Goal: Information Seeking & Learning: Learn about a topic

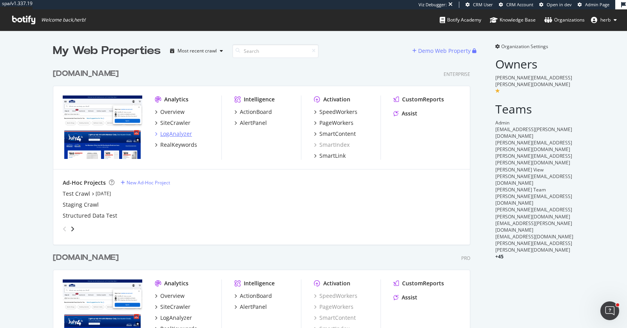
click at [172, 132] on div "LogAnalyzer" at bounding box center [176, 134] width 32 height 8
click at [174, 136] on div "LogAnalyzer" at bounding box center [176, 134] width 32 height 8
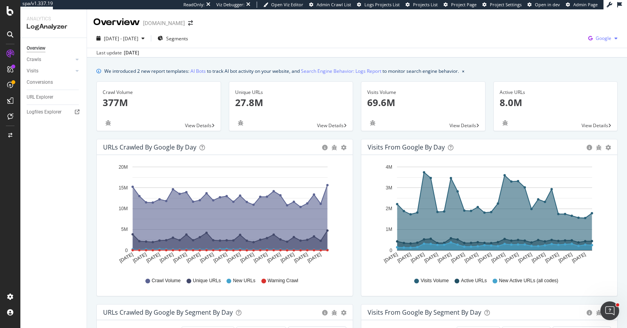
click at [602, 42] on div "Google" at bounding box center [603, 39] width 36 height 12
click at [563, 44] on span "OpenAI" at bounding box center [564, 46] width 29 height 7
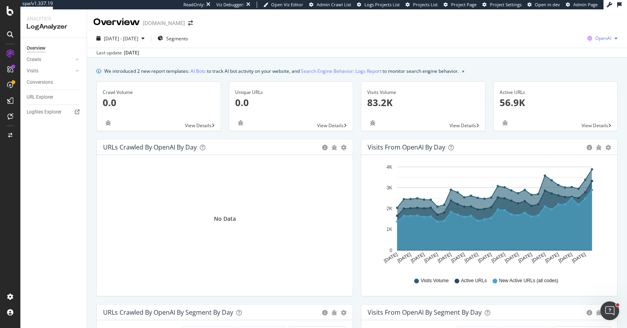
click at [601, 39] on span "OpenAI" at bounding box center [603, 38] width 16 height 7
click at [562, 61] on span "Other AI Bots" at bounding box center [563, 60] width 29 height 7
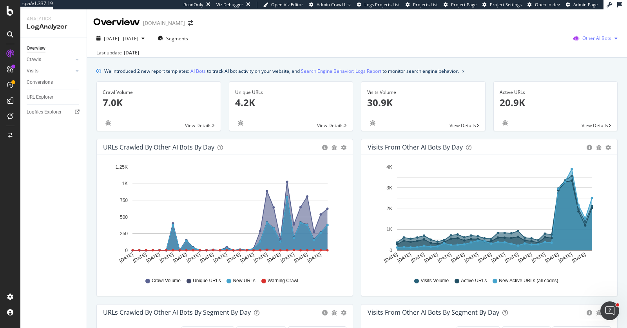
click at [598, 38] on span "Other AI Bots" at bounding box center [596, 38] width 29 height 7
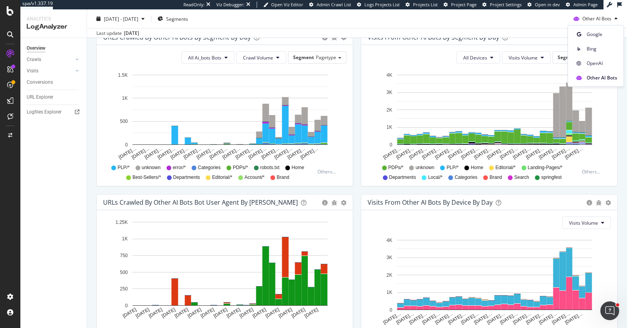
scroll to position [274, 0]
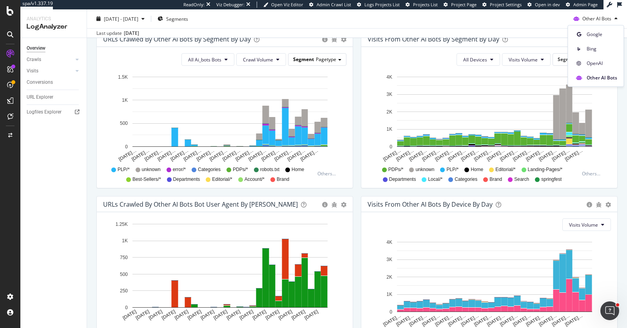
click at [314, 59] on span "Segment" at bounding box center [303, 59] width 21 height 7
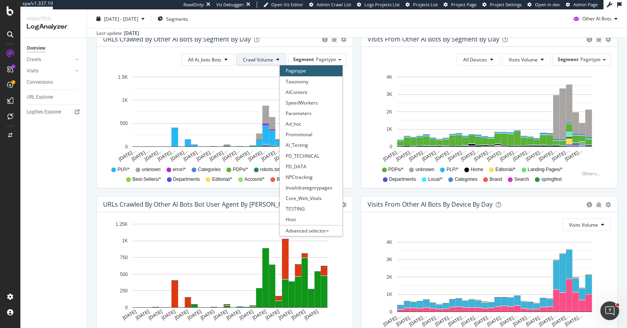
click at [266, 60] on span "Crawl Volume" at bounding box center [258, 59] width 30 height 7
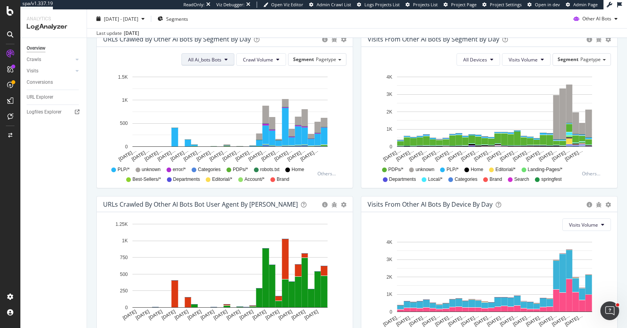
click at [218, 62] on button "All Ai_bots Bots" at bounding box center [207, 59] width 53 height 13
click at [356, 260] on div "URLs Crawled by Other AI Bots bot User Agent By Day Timeline (by Value) Timelin…" at bounding box center [225, 278] width 265 height 165
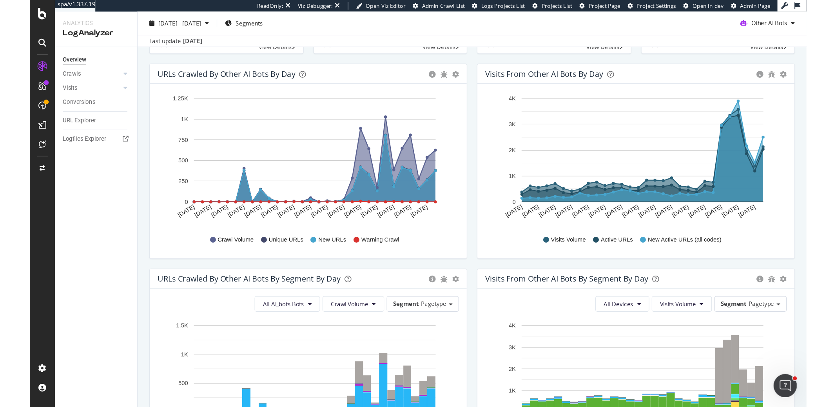
scroll to position [69, 0]
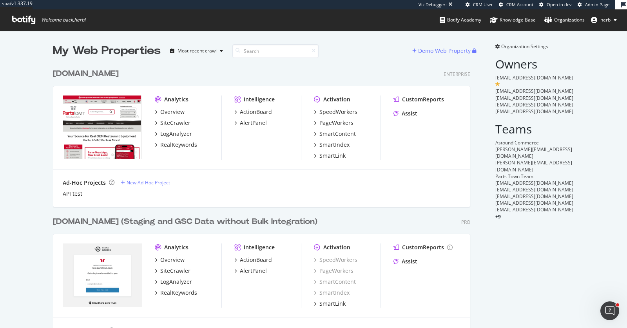
scroll to position [285, 424]
click at [331, 108] on div "SpeedWorkers" at bounding box center [338, 112] width 38 height 8
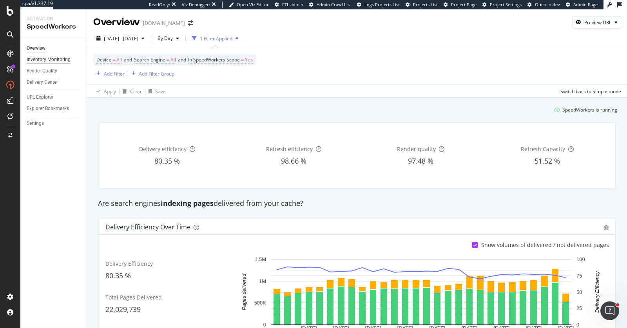
click at [36, 61] on div "Inventory Monitoring" at bounding box center [49, 60] width 44 height 8
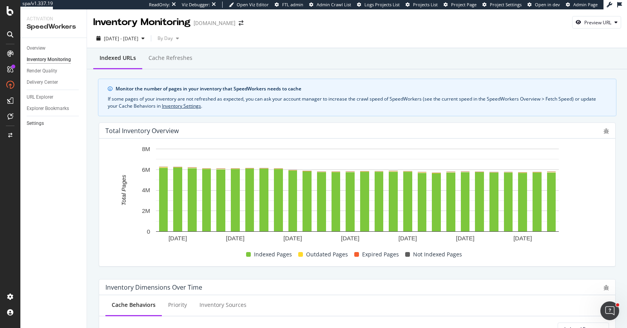
scroll to position [182, 0]
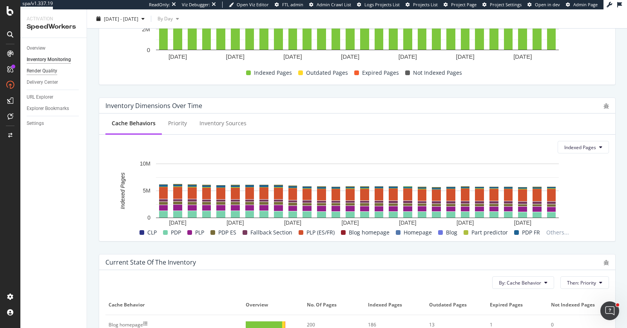
click at [46, 72] on div "Render Quality" at bounding box center [42, 71] width 31 height 8
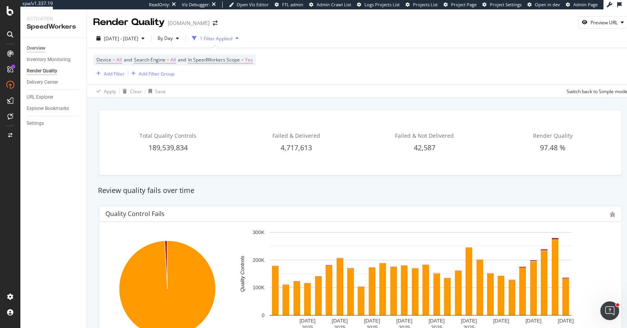
click at [38, 46] on div "Overview" at bounding box center [36, 48] width 19 height 8
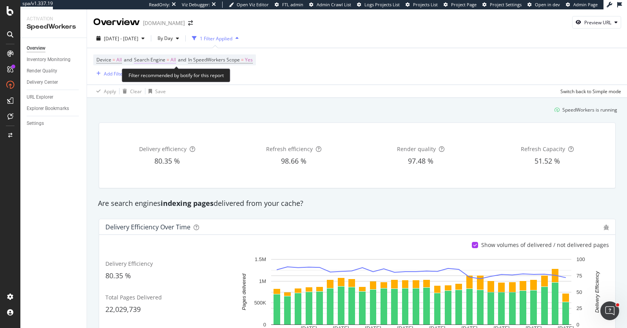
click at [165, 60] on span "Search Engine" at bounding box center [149, 59] width 31 height 7
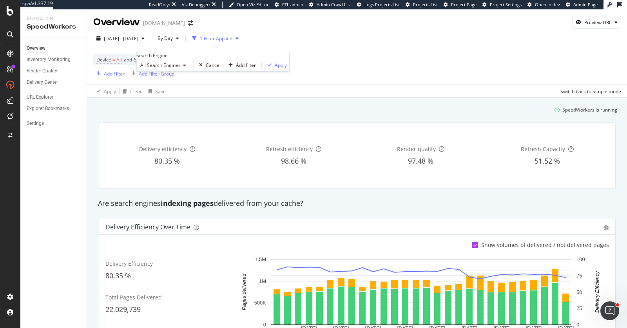
click at [165, 69] on span "All Search Engines" at bounding box center [160, 65] width 40 height 7
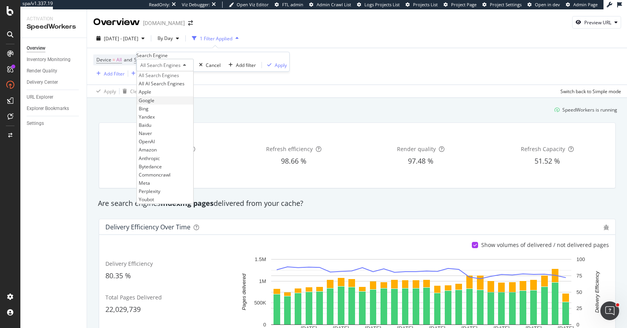
click at [154, 104] on span "Google" at bounding box center [147, 100] width 16 height 7
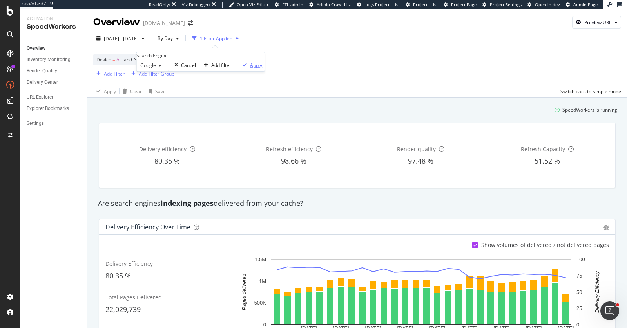
click at [250, 69] on div "Apply" at bounding box center [256, 65] width 12 height 7
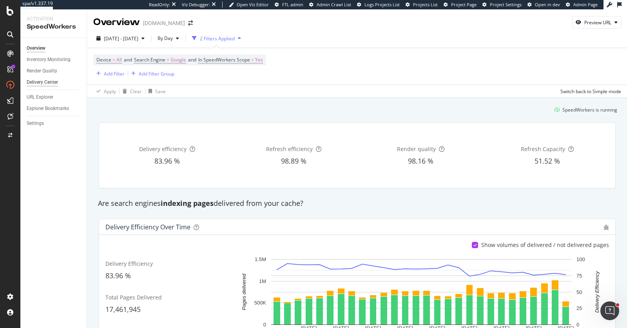
click at [45, 80] on div "Delivery Center" at bounding box center [42, 82] width 31 height 8
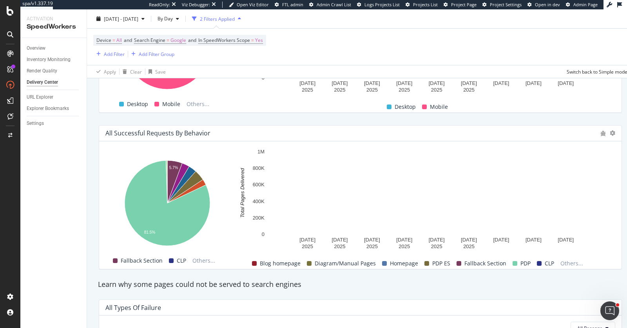
scroll to position [718, 0]
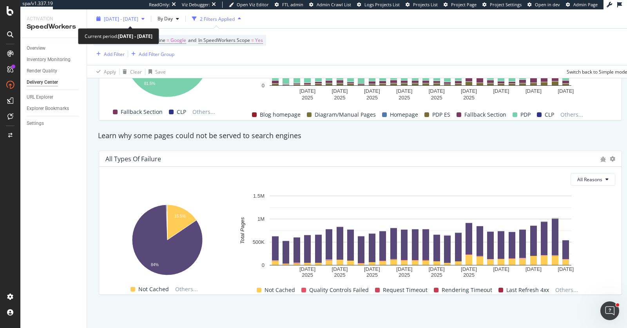
click at [121, 14] on div "2025 Aug. 13th - Sep. 9th" at bounding box center [120, 19] width 54 height 12
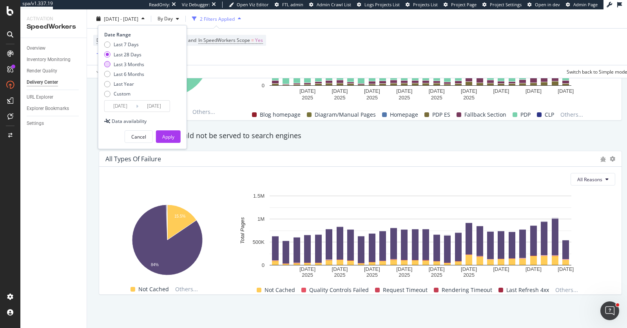
click at [128, 62] on div "Last 3 Months" at bounding box center [129, 64] width 31 height 7
type input "2025/06/10"
click at [165, 138] on div "Apply" at bounding box center [168, 137] width 12 height 7
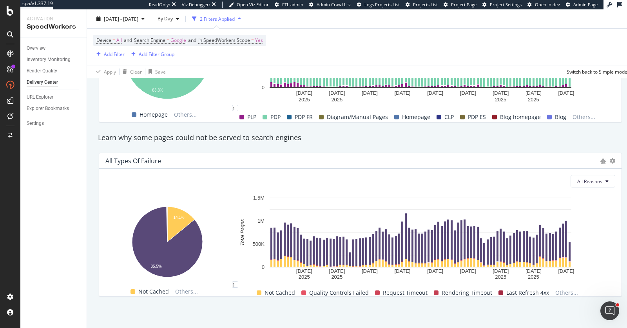
scroll to position [717, 0]
click at [580, 176] on button "All Reasons" at bounding box center [593, 181] width 45 height 13
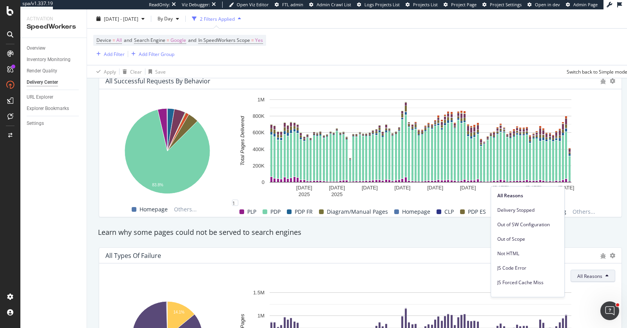
scroll to position [718, 0]
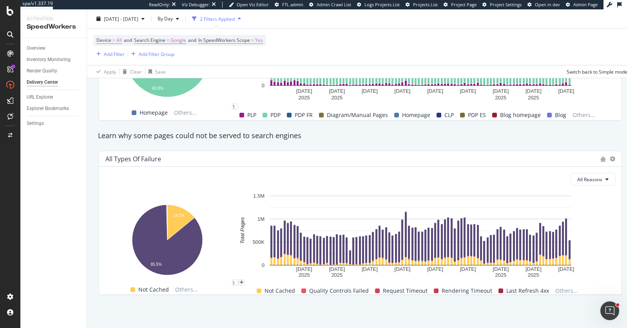
click at [595, 232] on rect "A chart." at bounding box center [420, 235] width 377 height 87
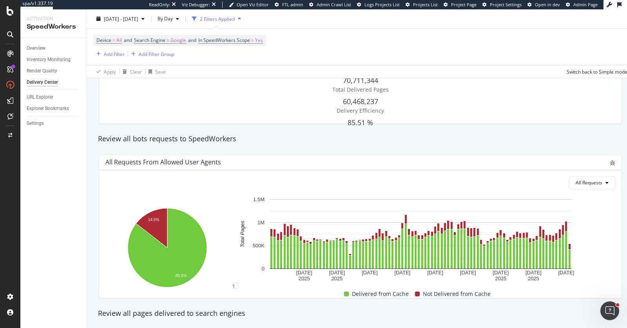
scroll to position [0, 0]
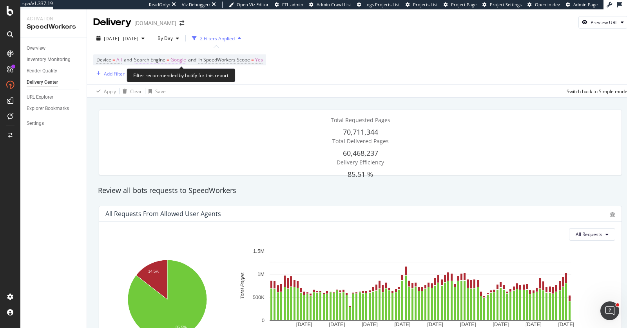
click at [177, 61] on span "Google" at bounding box center [179, 59] width 16 height 11
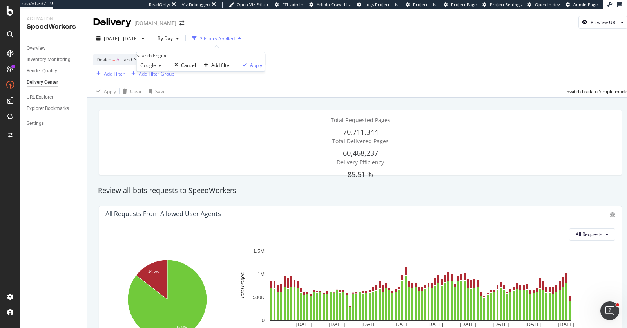
click at [156, 69] on span "Google" at bounding box center [148, 65] width 16 height 7
click at [158, 126] on div "Bing" at bounding box center [153, 122] width 32 height 8
click at [244, 69] on div "Apply" at bounding box center [250, 65] width 12 height 7
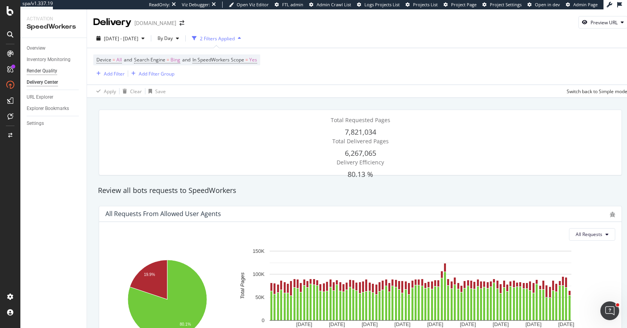
click at [53, 67] on div "Render Quality" at bounding box center [42, 71] width 31 height 8
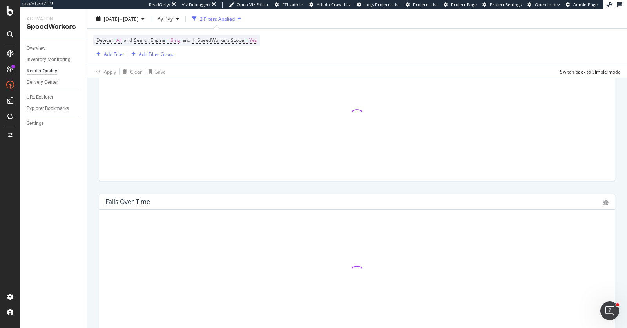
scroll to position [369, 0]
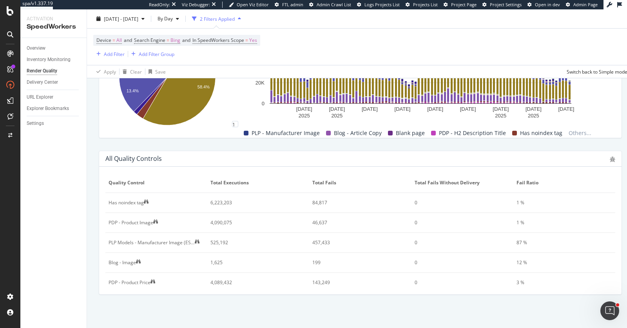
click at [35, 209] on div "Overview Inventory Monitoring Render Quality Delivery Center URL Explorer Explo…" at bounding box center [53, 183] width 66 height 290
click at [113, 20] on span "2025 Jun. 10th - Sep. 9th" at bounding box center [121, 18] width 34 height 7
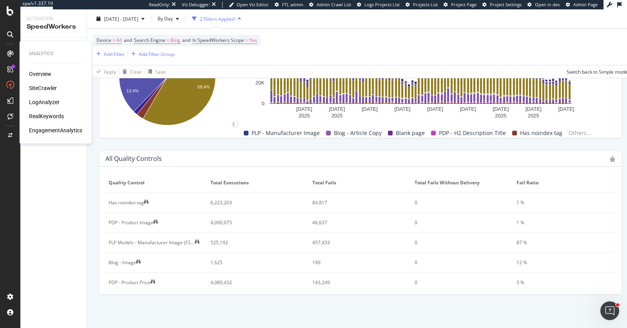
click at [45, 97] on div "Overview SiteCrawler LogAnalyzer RealKeywords EngagementAnalytics" at bounding box center [55, 102] width 53 height 64
click at [44, 103] on div "LogAnalyzer" at bounding box center [44, 102] width 31 height 8
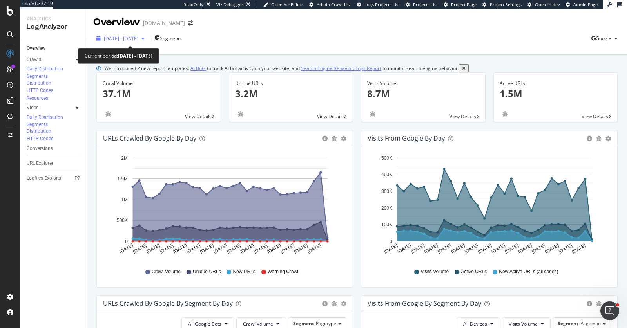
click at [138, 39] on span "2025 Aug. 11th - Sep. 9th" at bounding box center [121, 38] width 34 height 7
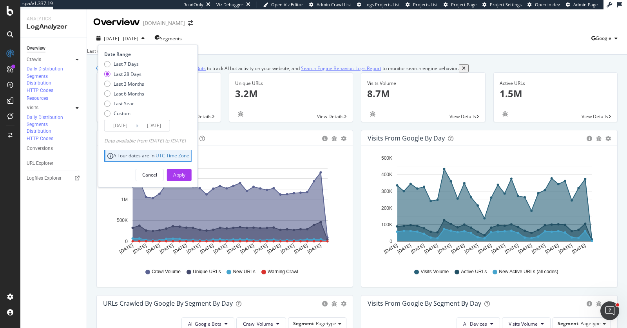
click at [153, 141] on div "Data available from 2024/04/11 to 2025/09/08" at bounding box center [145, 141] width 82 height 7
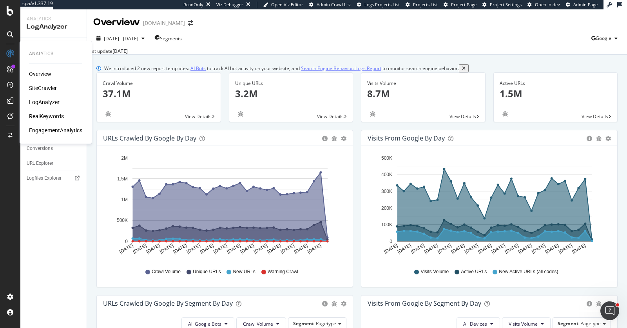
click at [52, 116] on div "RealKeywords" at bounding box center [46, 117] width 35 height 8
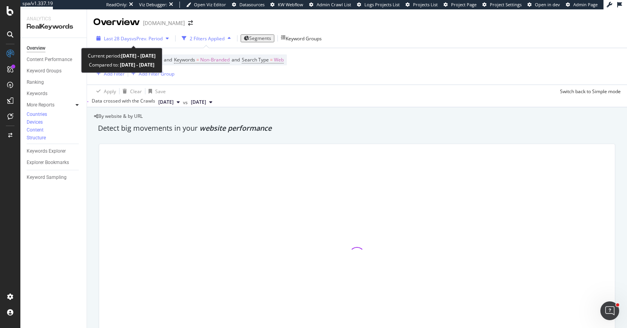
click at [142, 38] on span "vs Prev. Period" at bounding box center [147, 38] width 31 height 7
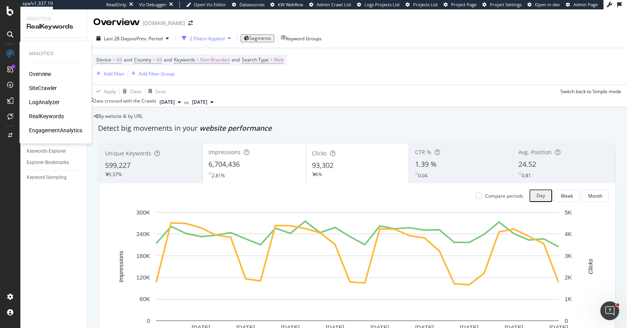
click at [53, 128] on div "EngagementAnalytics" at bounding box center [55, 131] width 53 height 8
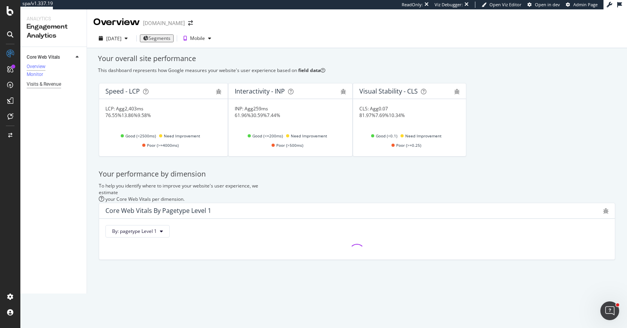
click at [44, 89] on div "Visits & Revenue" at bounding box center [44, 84] width 34 height 8
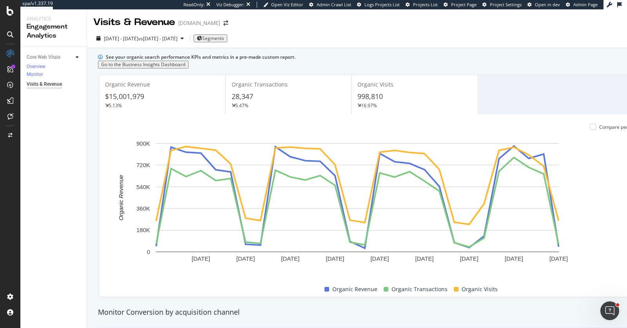
click at [57, 80] on div "Visits & Revenue" at bounding box center [44, 84] width 35 height 8
click at [132, 30] on div "2025 Aug. 10th - Sep. 6th vs 2025 Jul. 13th - Aug. 9th Segments" at bounding box center [414, 38] width 655 height 19
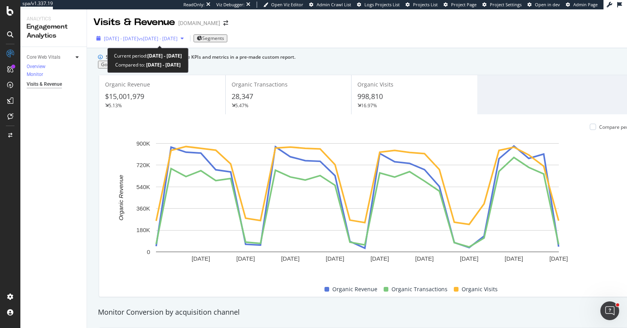
click at [129, 40] on span "2025 Aug. 10th - Sep. 6th" at bounding box center [121, 38] width 34 height 7
